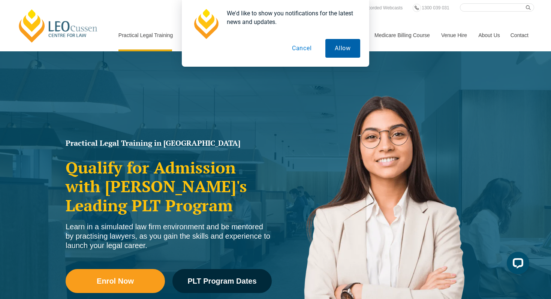
click at [349, 52] on button "Allow" at bounding box center [342, 48] width 35 height 19
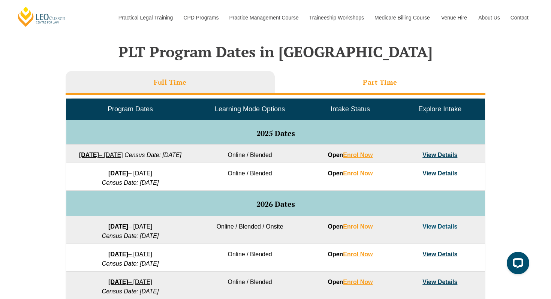
click at [360, 79] on li "Part Time" at bounding box center [380, 83] width 211 height 24
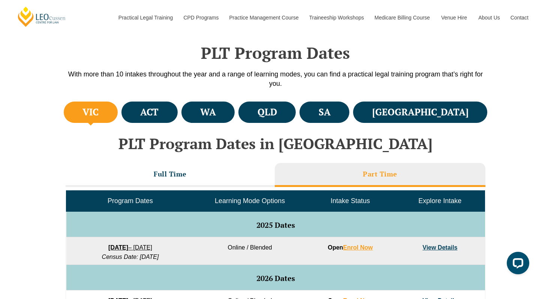
scroll to position [214, 0]
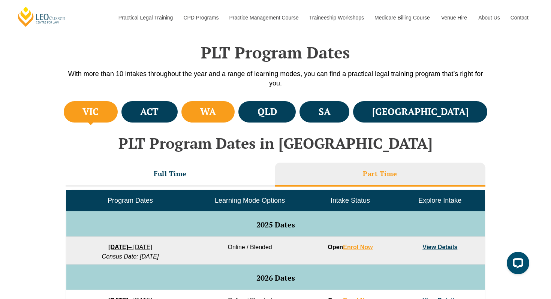
click at [229, 117] on li "WA" at bounding box center [208, 111] width 54 height 21
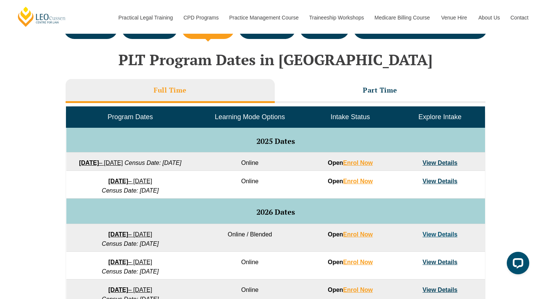
scroll to position [296, 0]
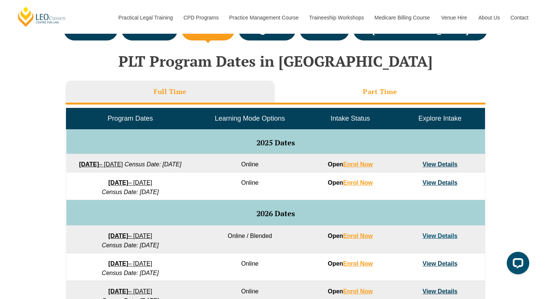
click at [365, 87] on h3 "Part Time" at bounding box center [380, 91] width 34 height 9
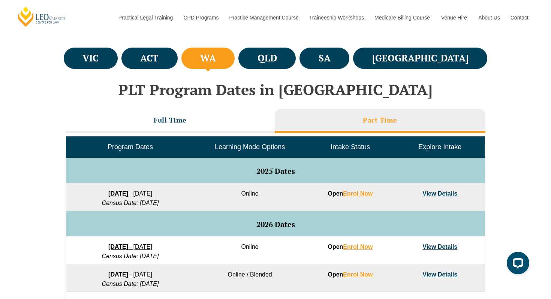
scroll to position [267, 0]
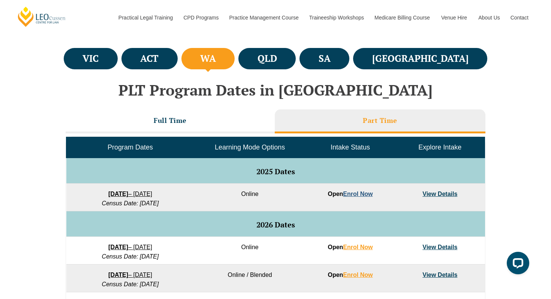
click at [353, 192] on link "Enrol Now" at bounding box center [358, 194] width 30 height 6
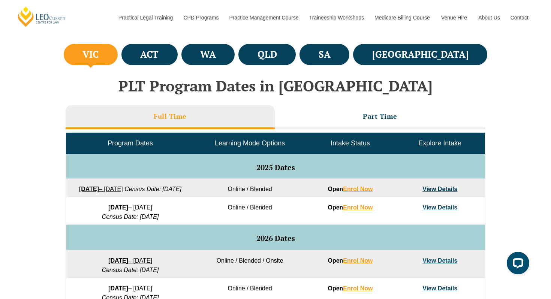
scroll to position [198, 0]
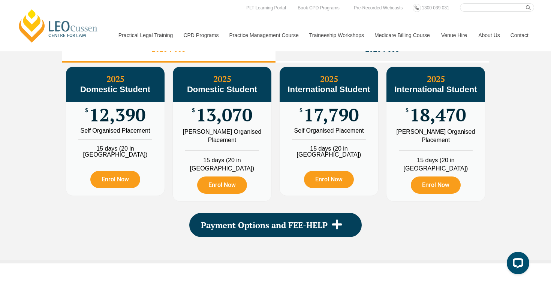
scroll to position [867, 0]
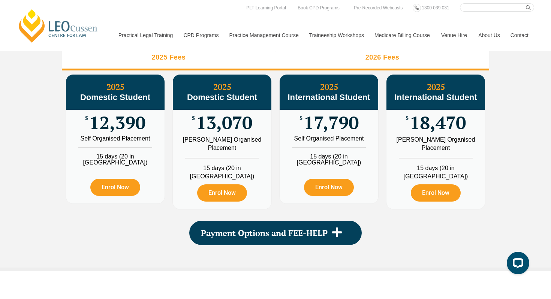
click at [317, 70] on li "2026 Fees" at bounding box center [383, 58] width 214 height 24
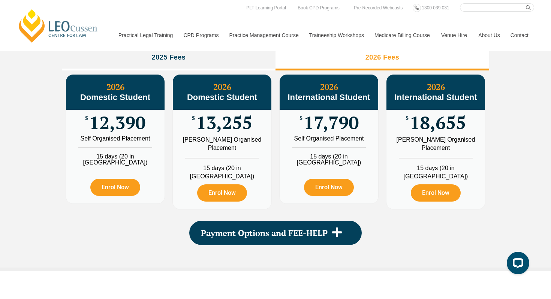
click at [328, 70] on li "2026 Fees" at bounding box center [383, 58] width 214 height 24
